Goal: Navigation & Orientation: Find specific page/section

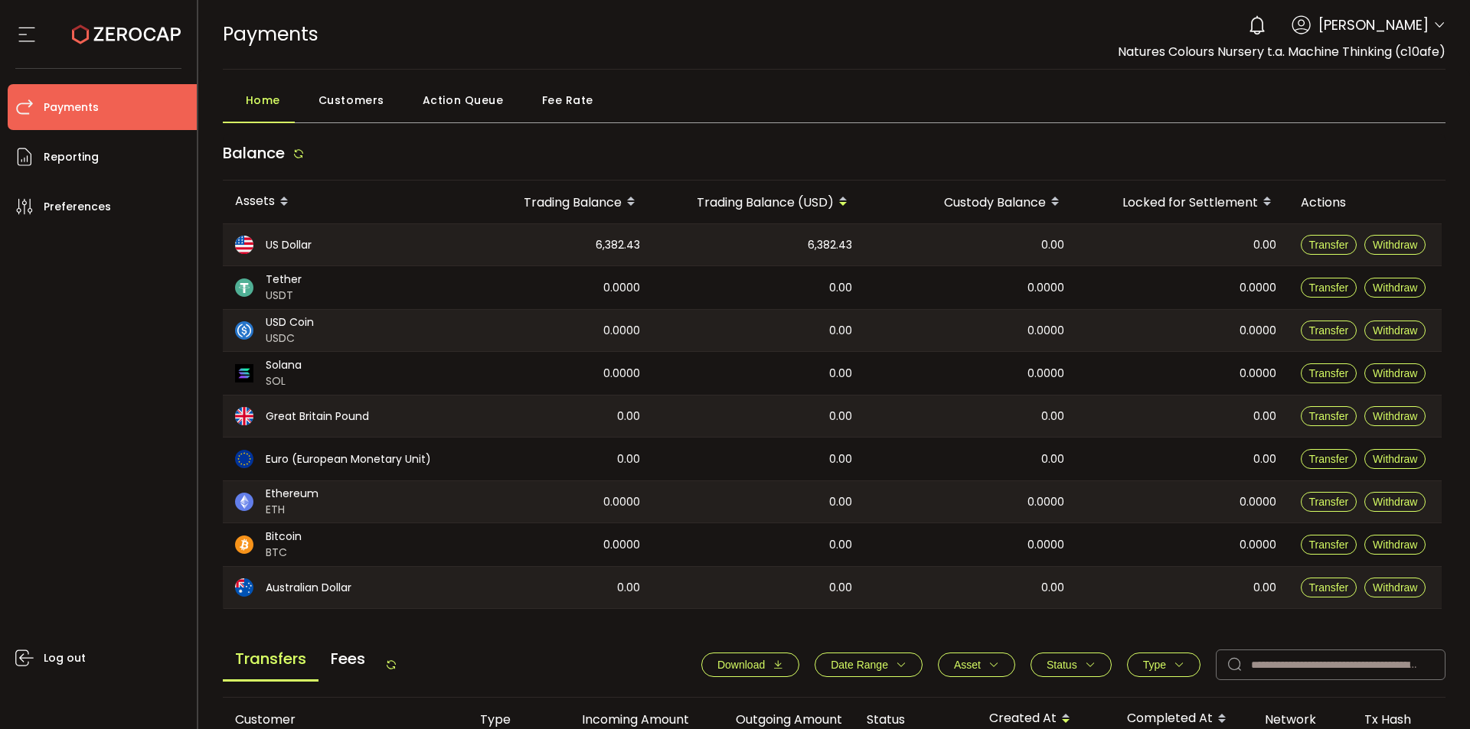
click at [574, 100] on span "Fee Rate" at bounding box center [567, 100] width 51 height 31
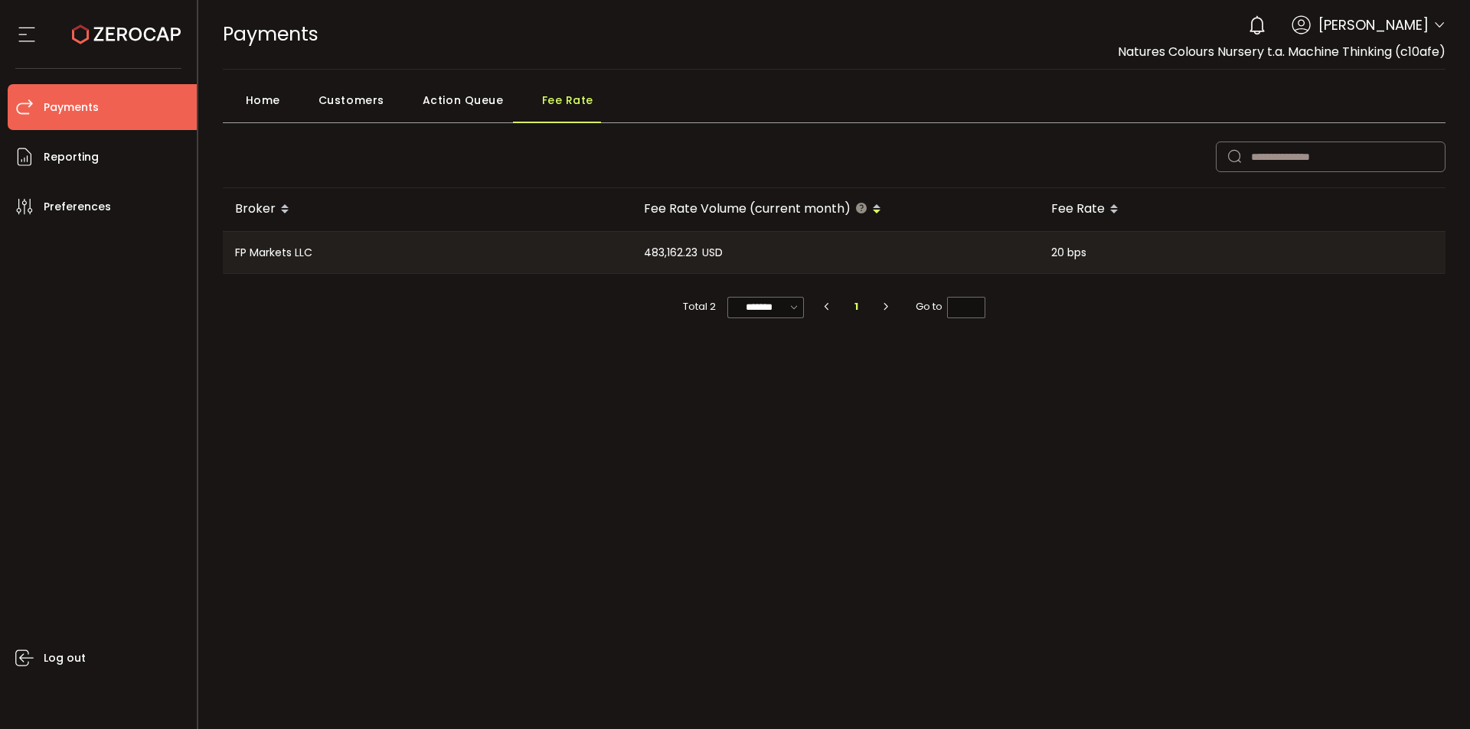
click at [252, 104] on span "Home" at bounding box center [263, 100] width 34 height 31
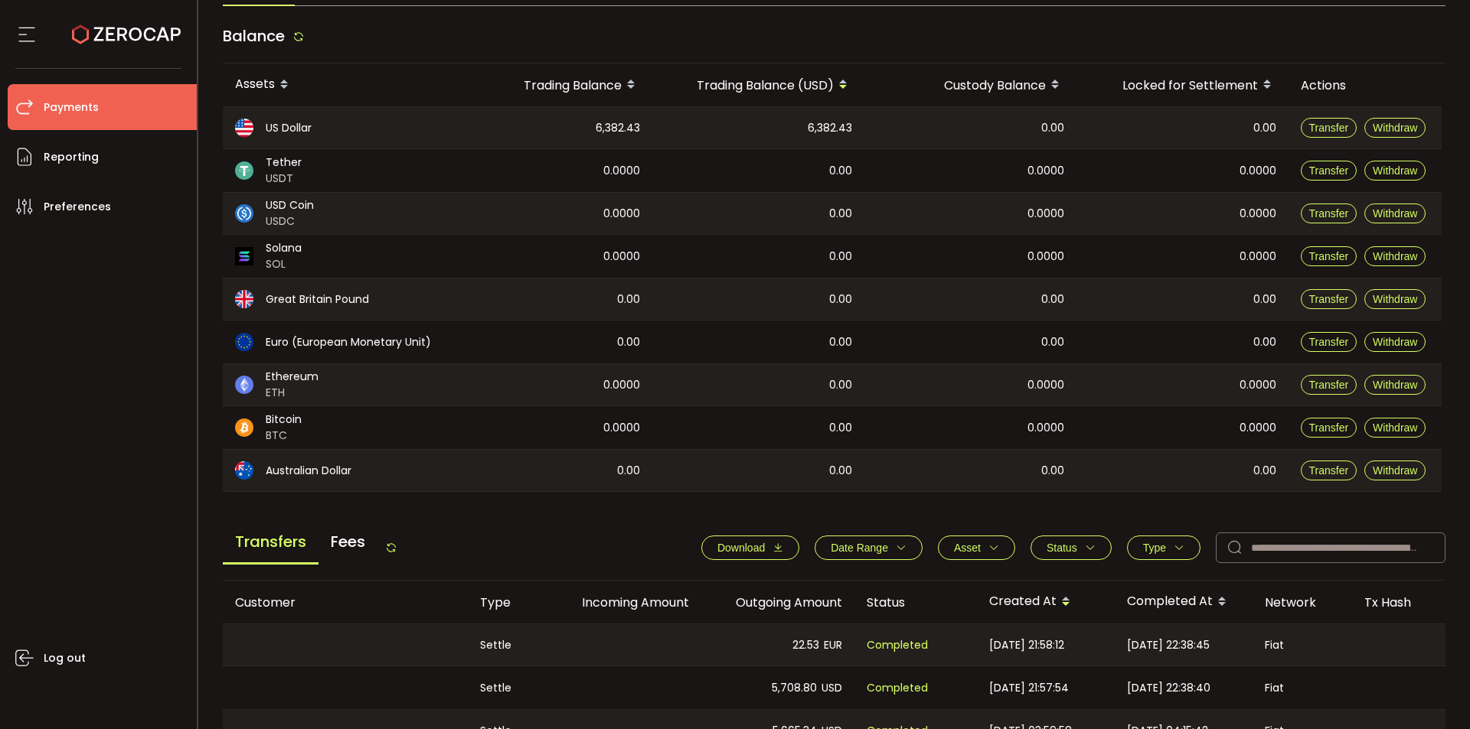
scroll to position [153, 0]
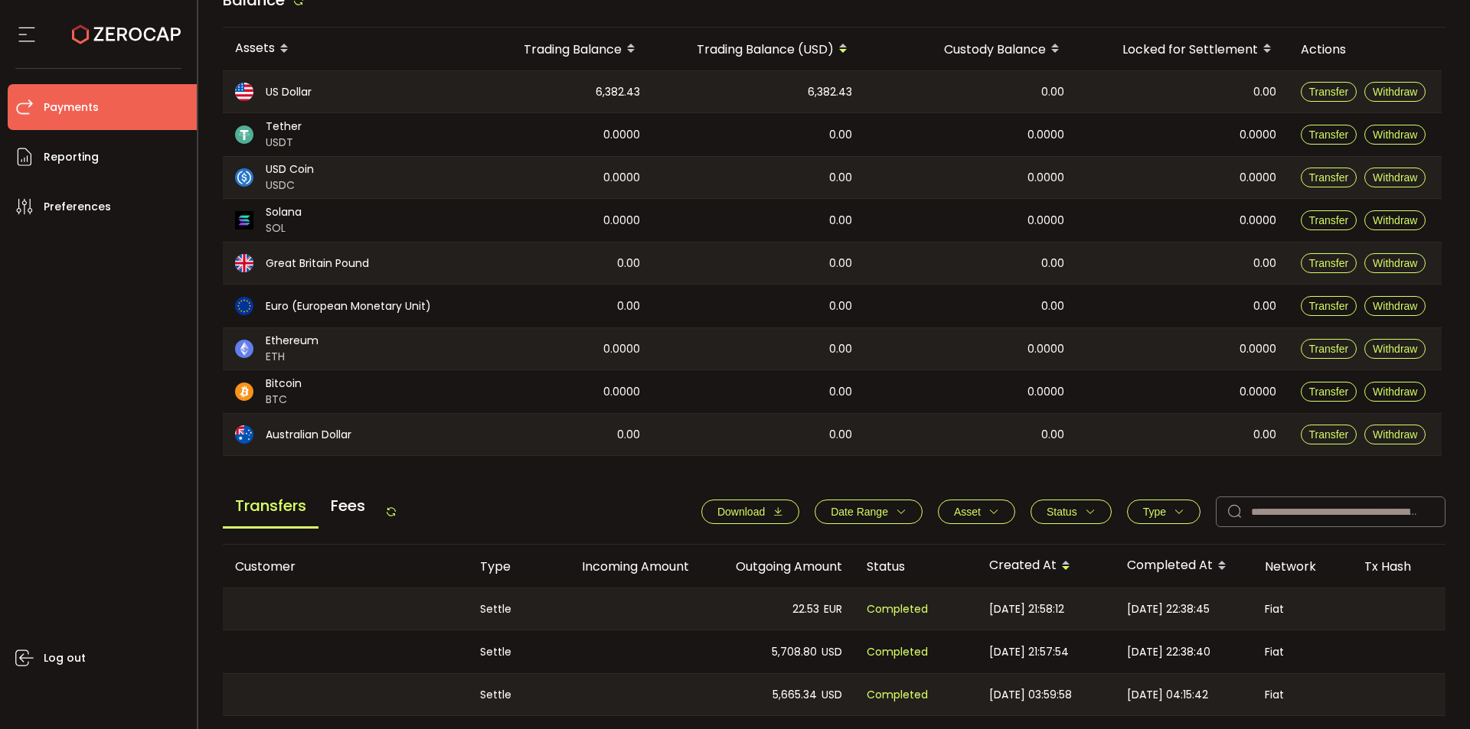
click at [344, 501] on span "Fees" at bounding box center [347, 505] width 59 height 41
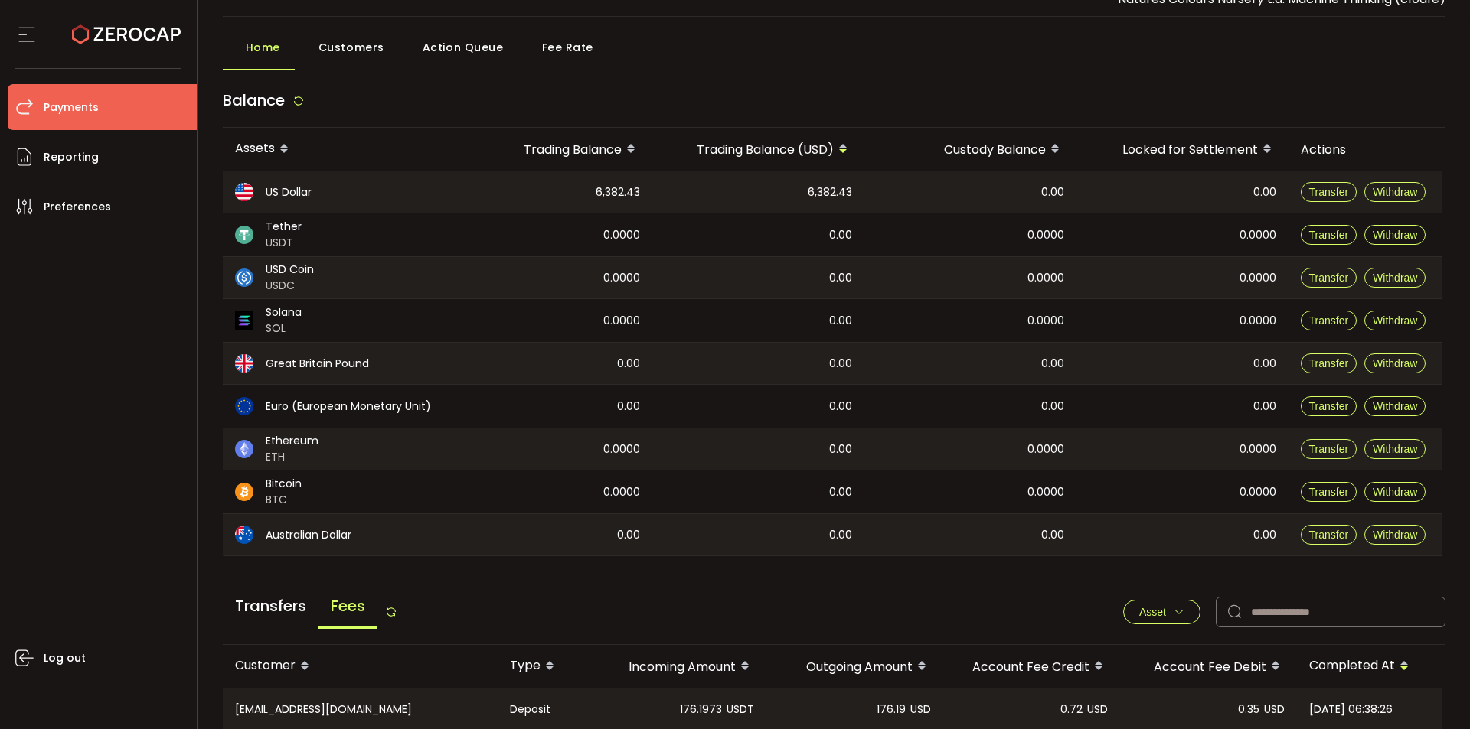
scroll to position [0, 0]
